Goal: Communication & Community: Ask a question

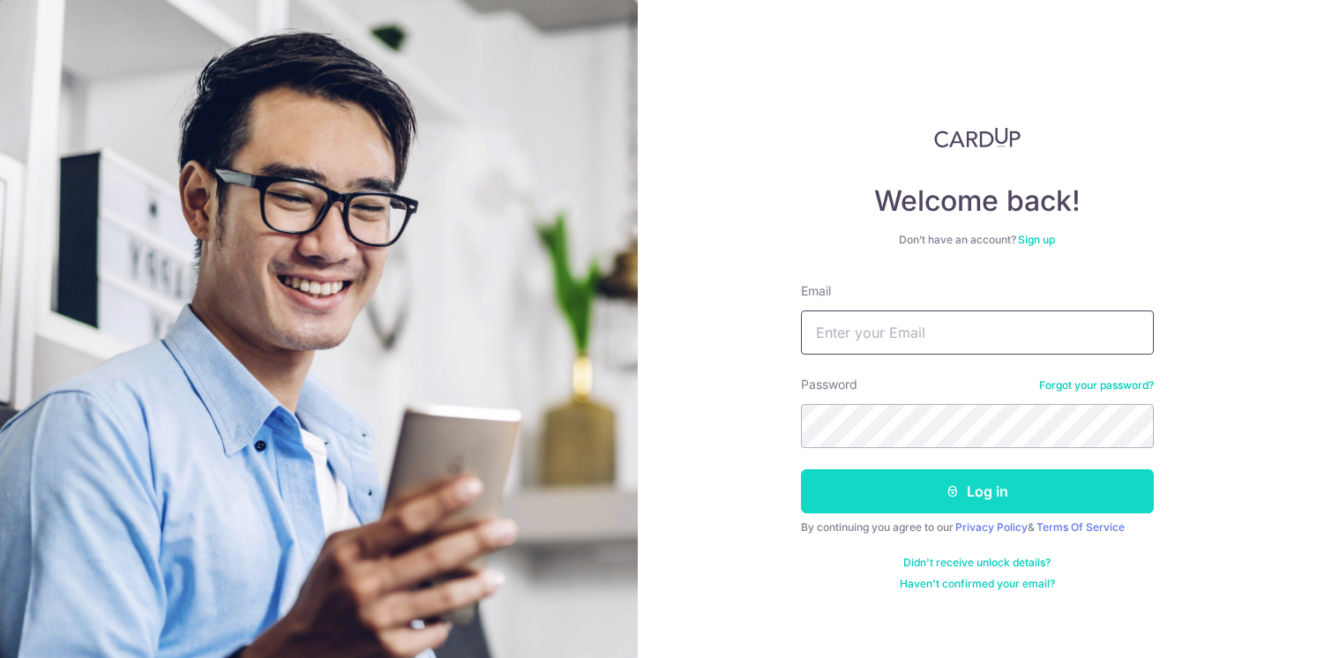
type input "[DOMAIN_NAME][EMAIL_ADDRESS][DOMAIN_NAME]"
click at [973, 497] on button "Log in" at bounding box center [977, 491] width 353 height 44
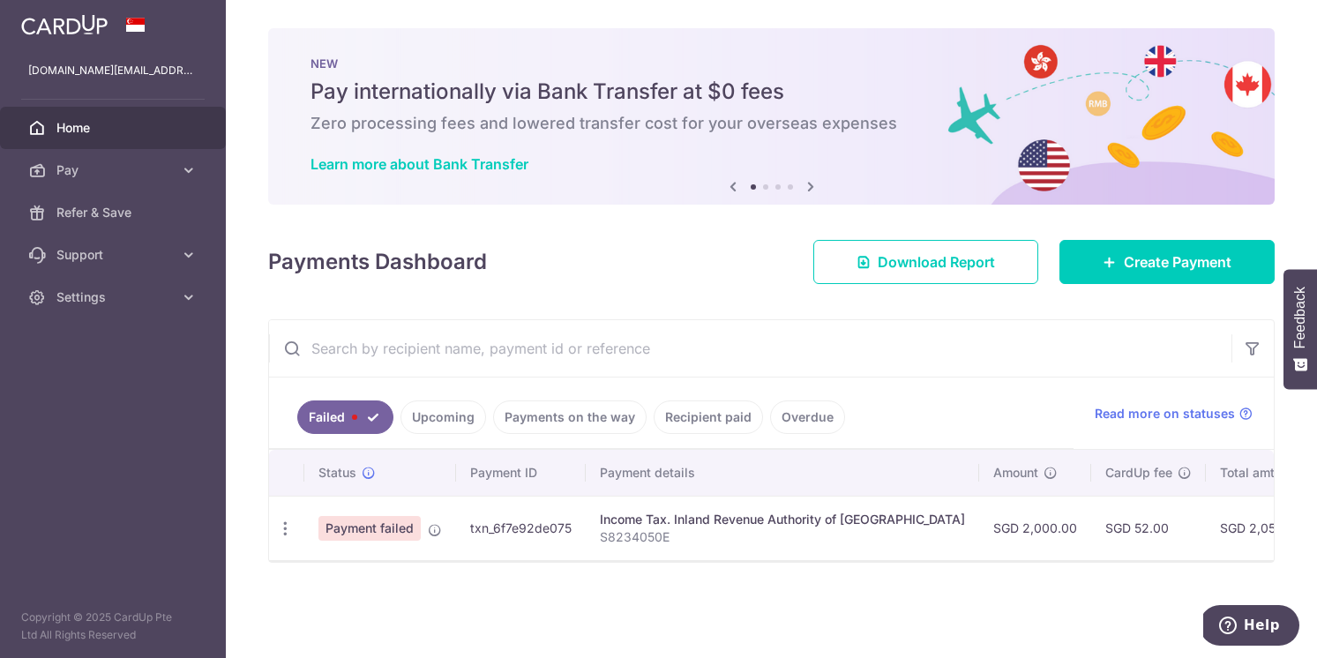
click at [452, 420] on link "Upcoming" at bounding box center [443, 417] width 86 height 34
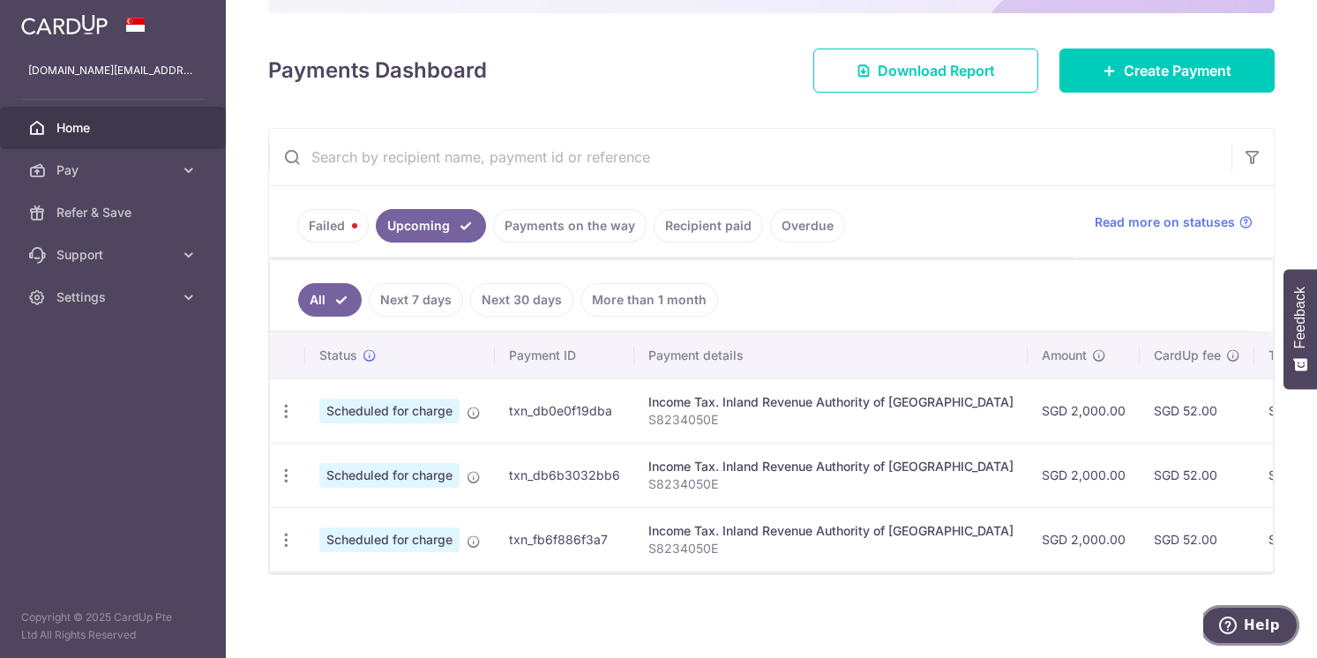
click at [1248, 624] on span "Help" at bounding box center [1262, 625] width 36 height 16
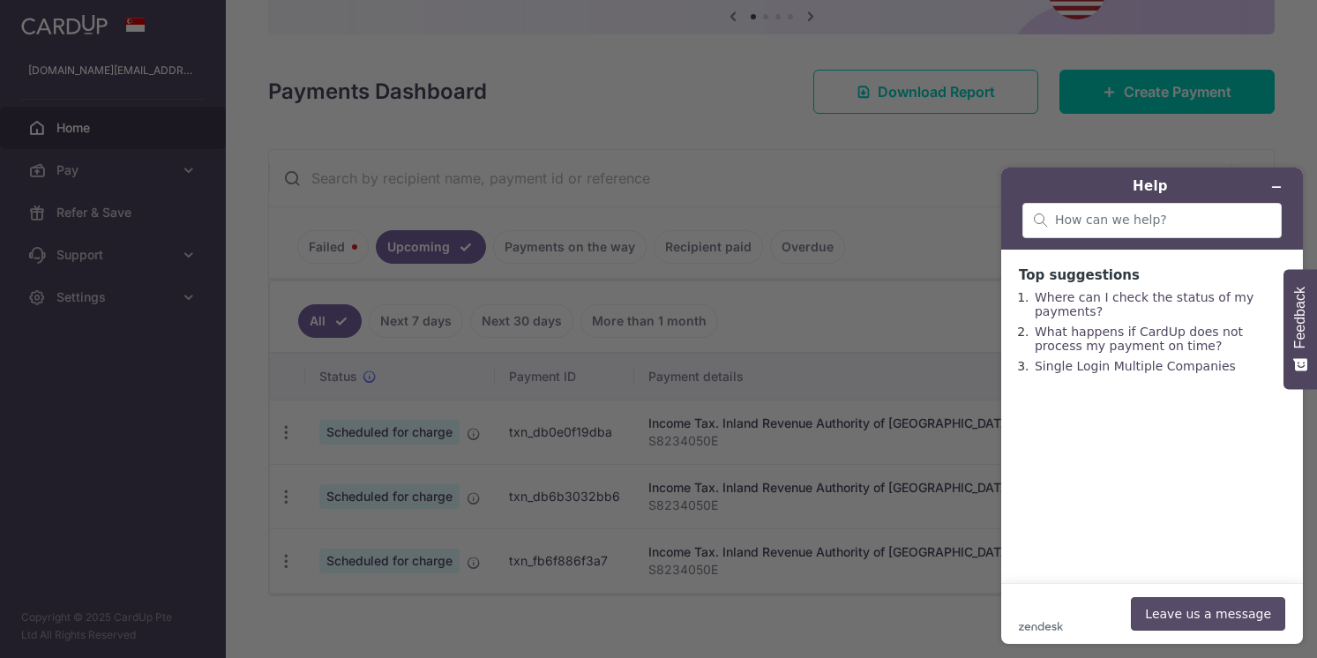
click at [1194, 622] on button "Leave us a message" at bounding box center [1208, 614] width 154 height 34
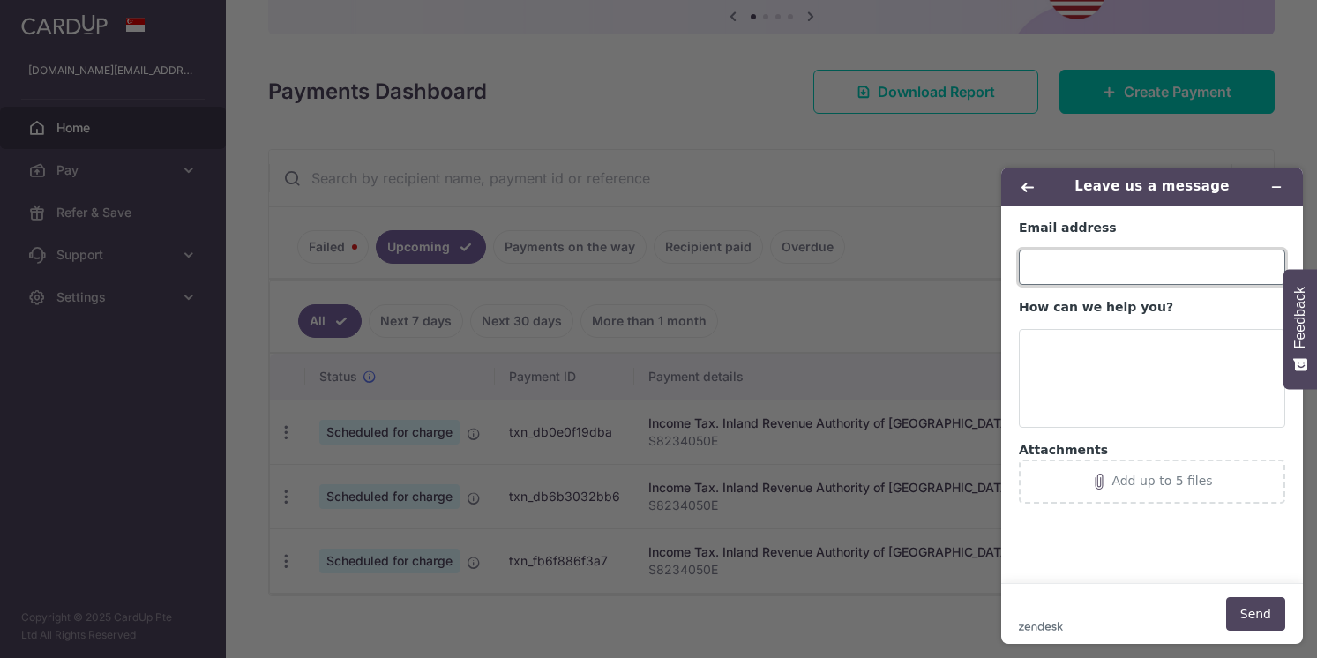
click at [1077, 266] on input "Email address" at bounding box center [1152, 267] width 266 height 35
type input "[DOMAIN_NAME][EMAIL_ADDRESS][DOMAIN_NAME]"
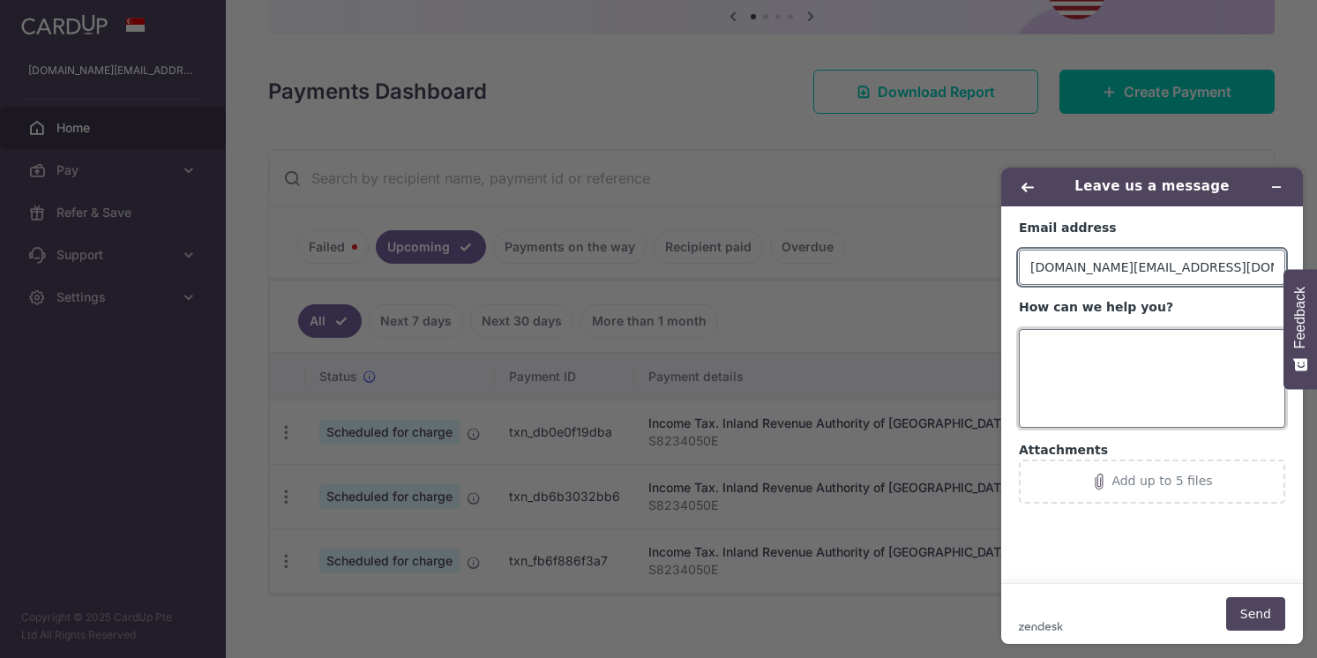
click at [1047, 348] on textarea "How can we help you?" at bounding box center [1152, 378] width 266 height 99
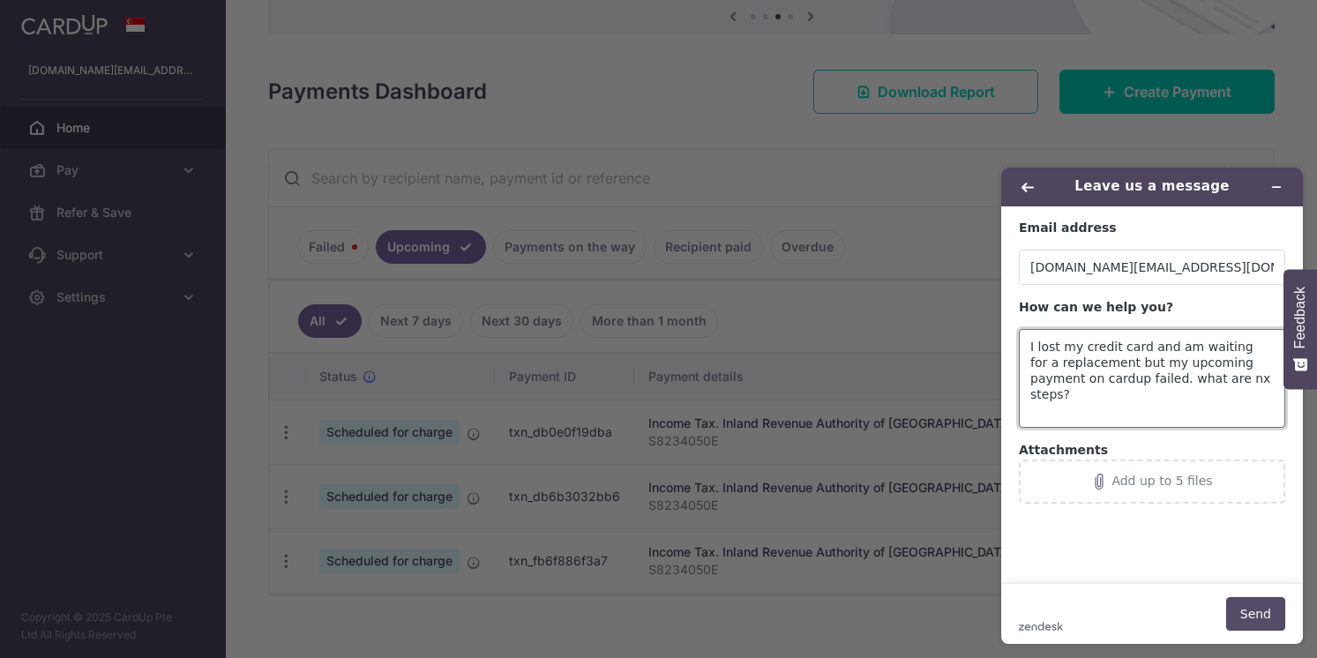
type textarea "I lost my credit card and am waiting for a replacement but my upcoming payment …"
click at [1258, 602] on button "Send" at bounding box center [1255, 614] width 59 height 34
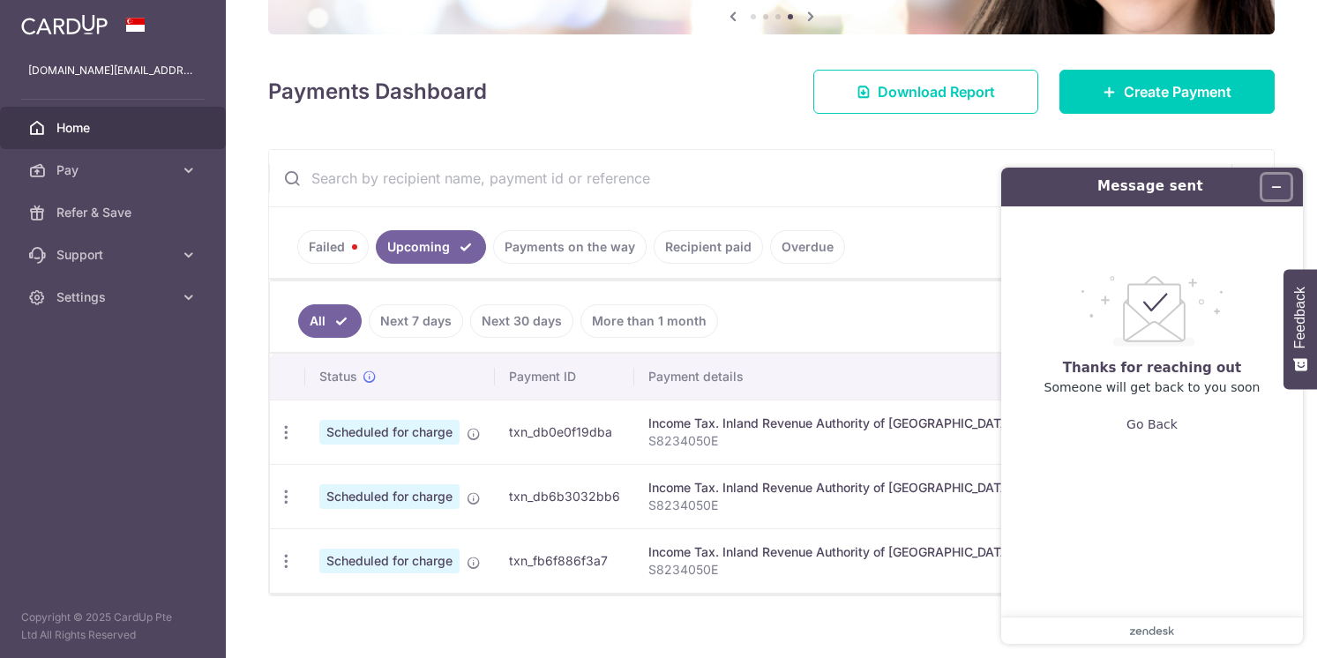
click at [1283, 188] on button "Minimise widget" at bounding box center [1276, 187] width 28 height 25
